Goal: Transaction & Acquisition: Purchase product/service

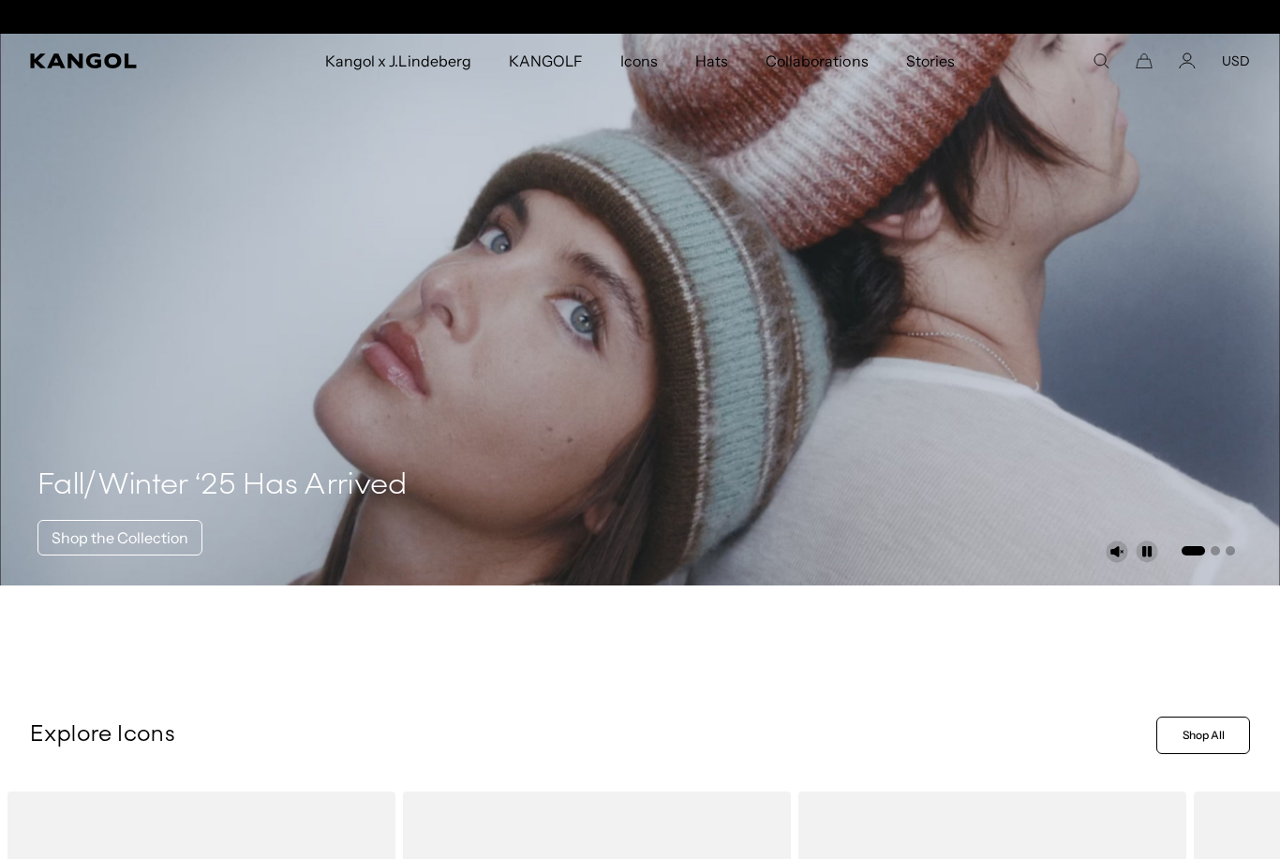
scroll to position [0, 386]
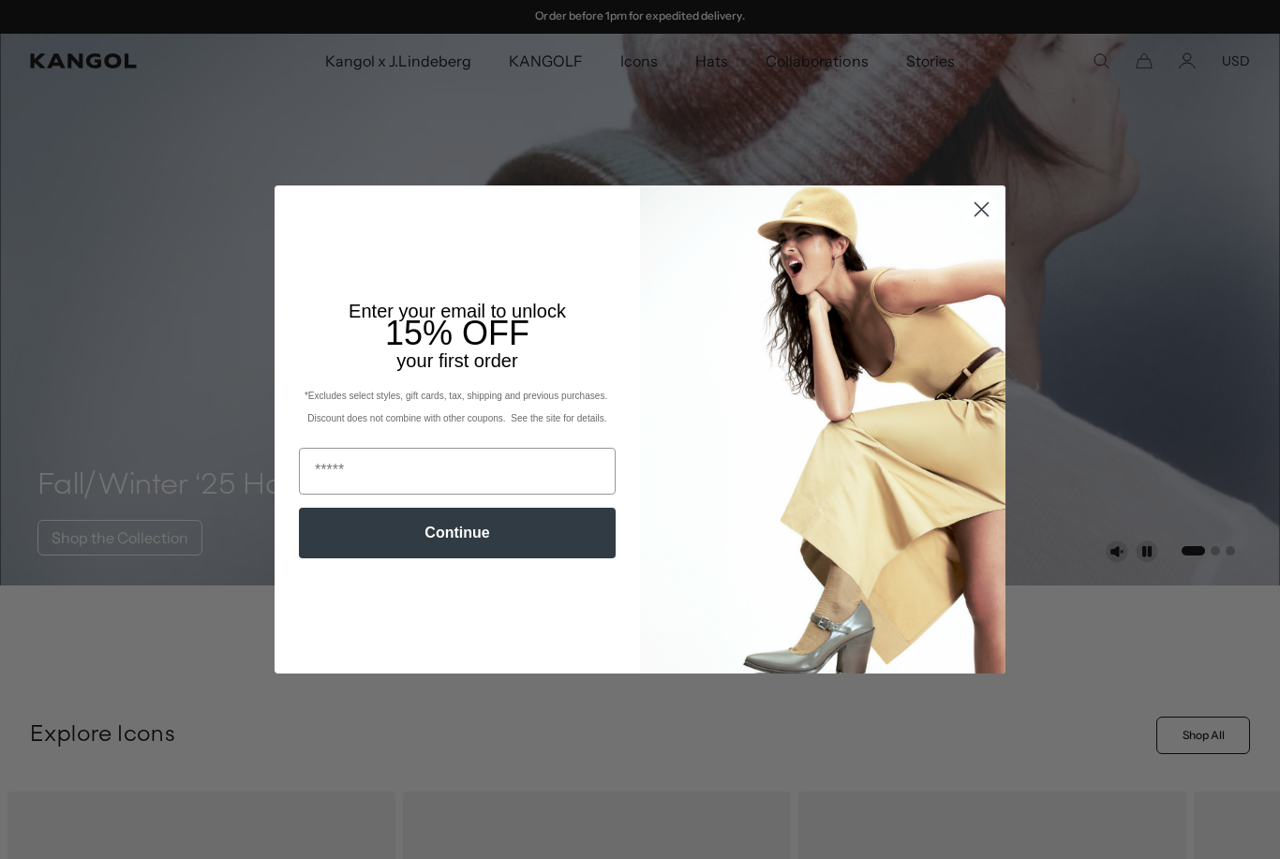
click at [980, 301] on img "POPUP Form" at bounding box center [822, 429] width 365 height 487
click at [985, 210] on circle "Close dialog" at bounding box center [981, 209] width 31 height 31
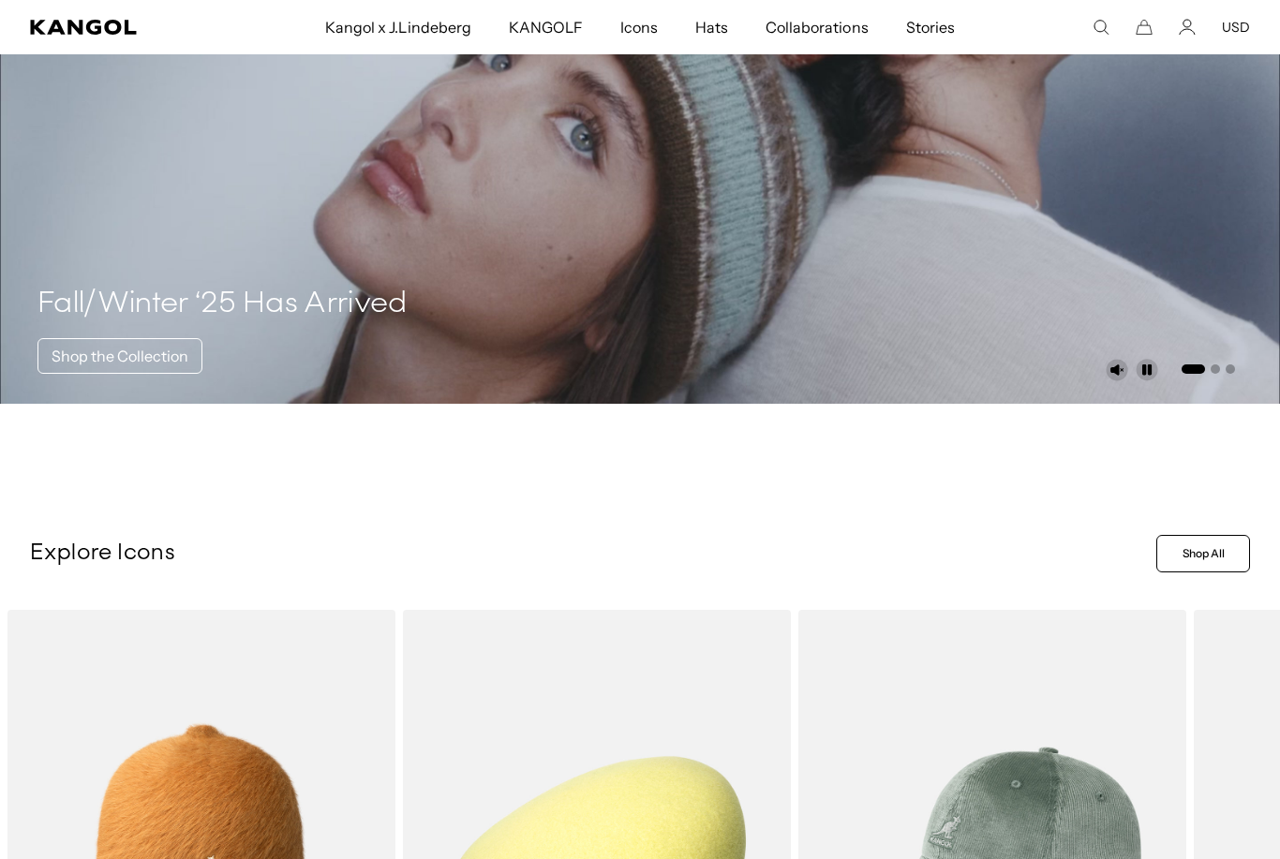
scroll to position [0, 386]
click at [1110, 25] on icon "Search here" at bounding box center [1101, 27] width 17 height 17
type input "*"
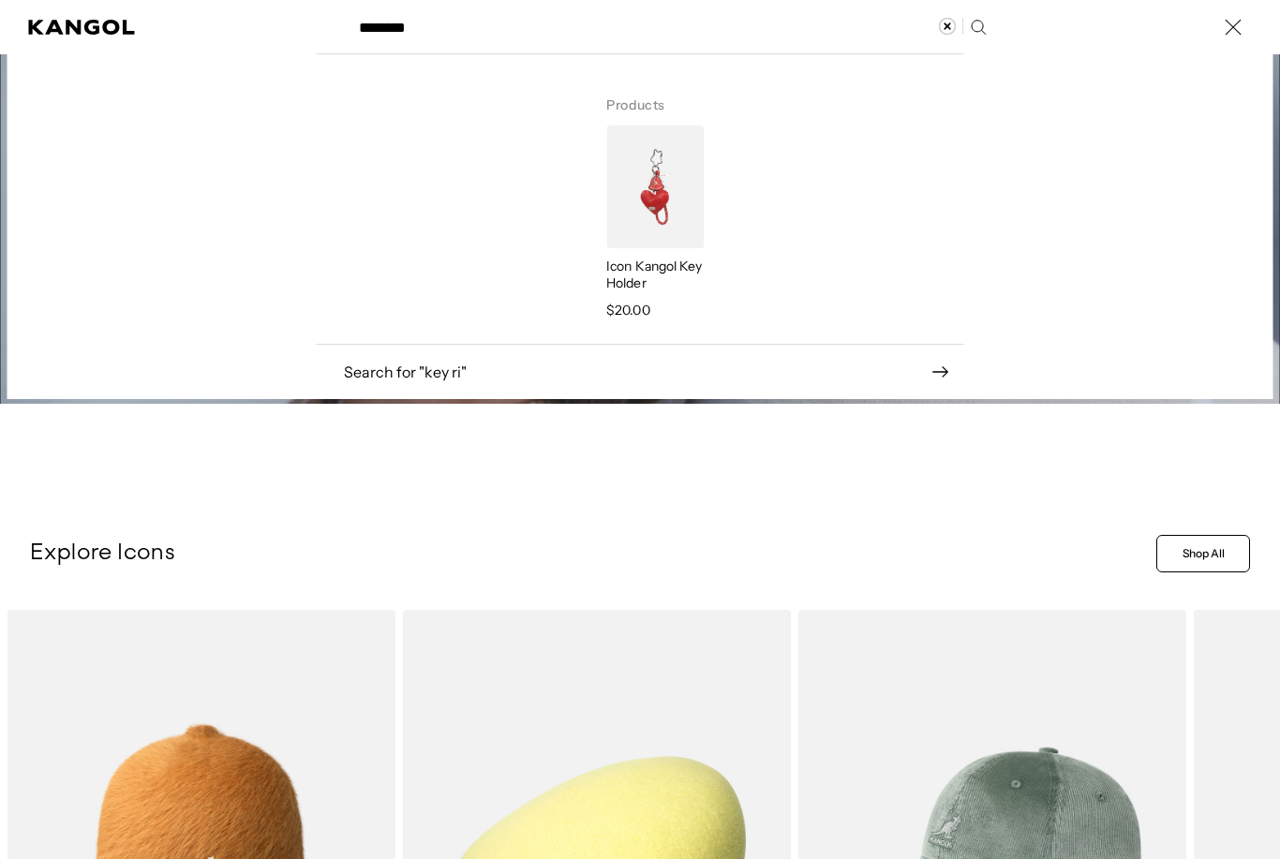
scroll to position [0, 386]
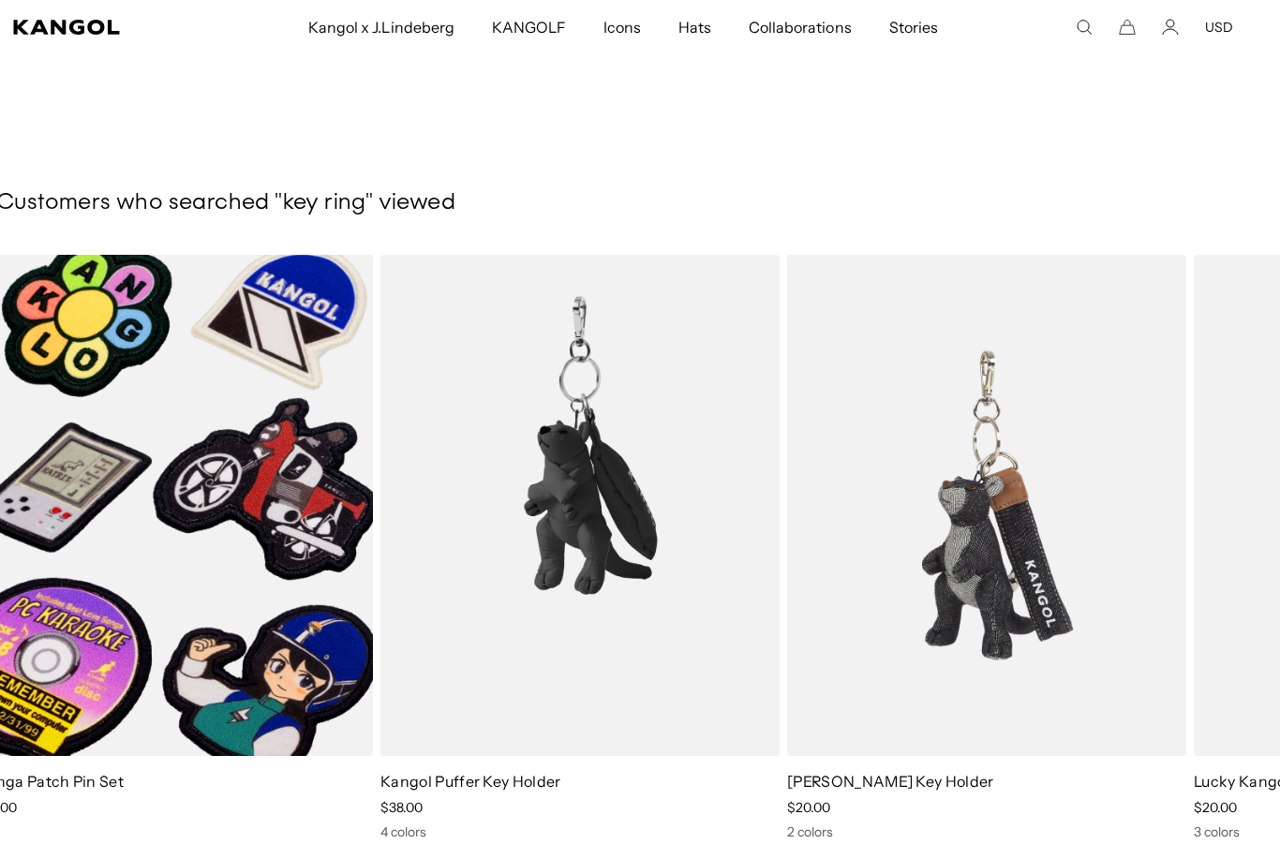
scroll to position [150, 17]
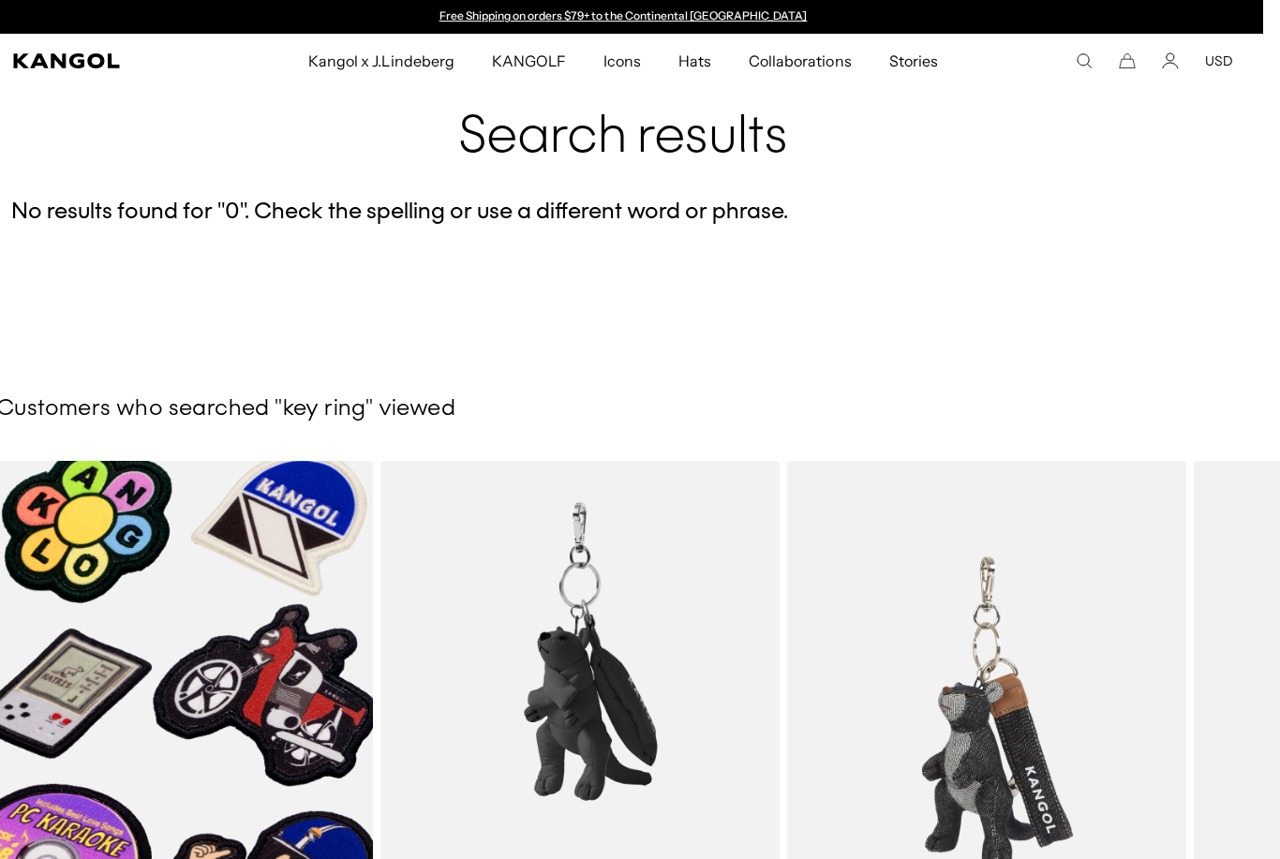
click at [1084, 61] on icon "Search here" at bounding box center [1084, 60] width 17 height 17
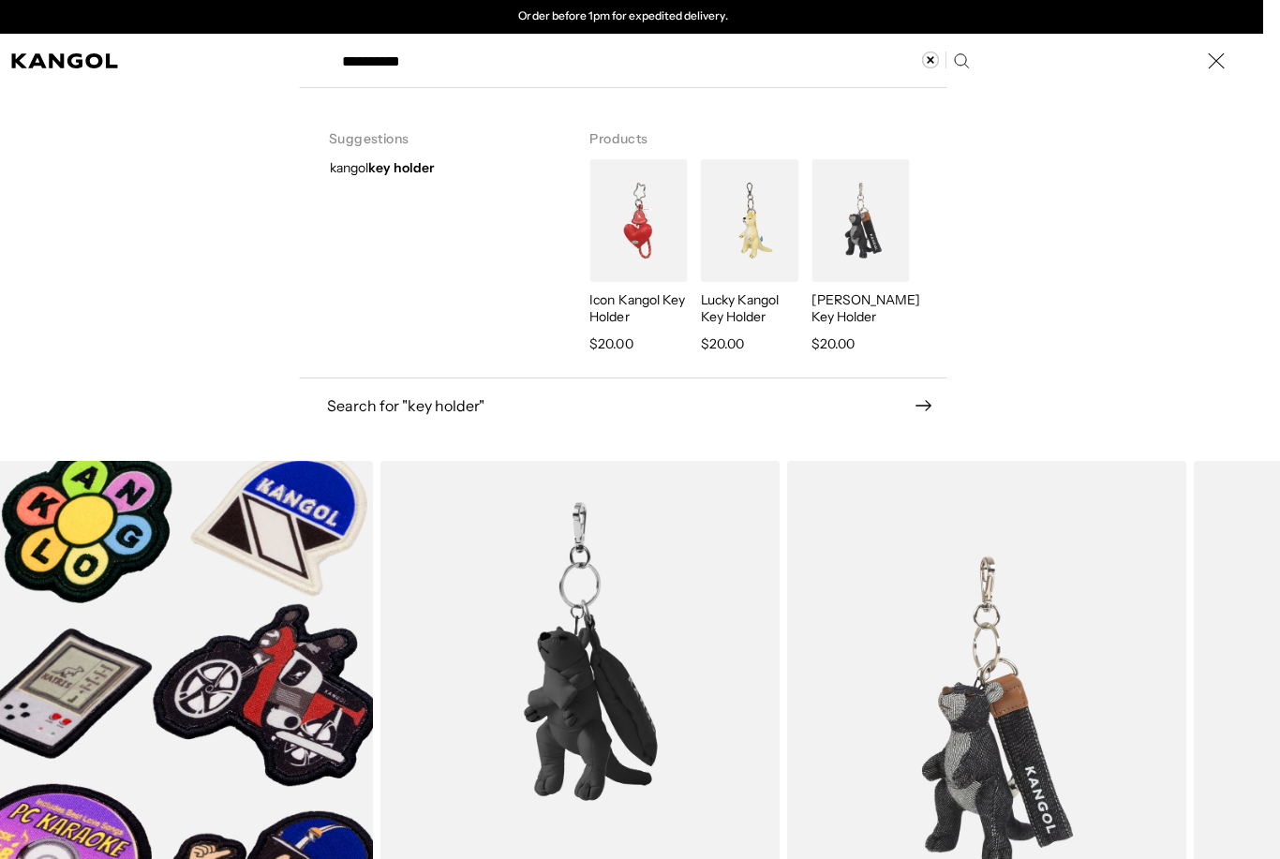
type input "**********"
